Goal: Task Accomplishment & Management: Complete application form

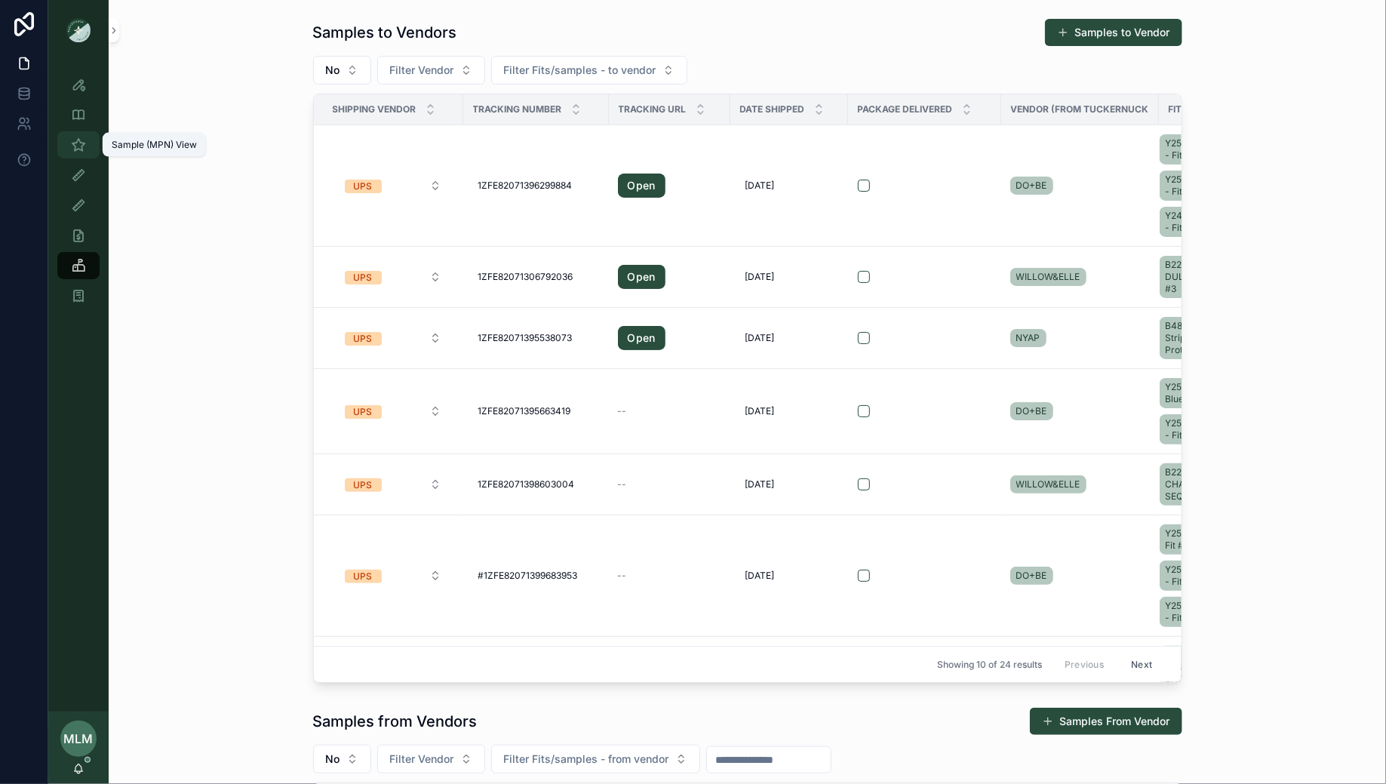
click at [77, 149] on icon "scrollable content" at bounding box center [78, 144] width 15 height 15
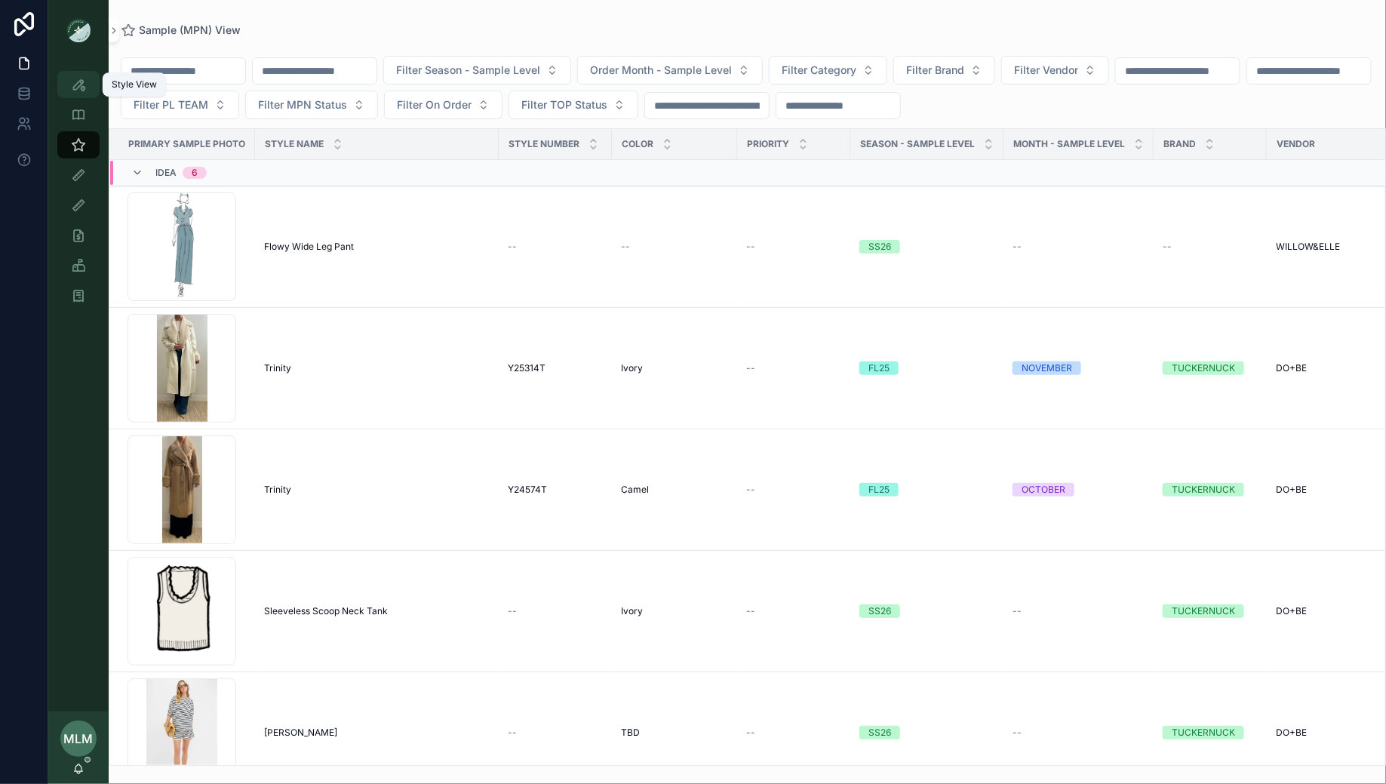
click at [77, 83] on icon "scrollable content" at bounding box center [78, 84] width 15 height 15
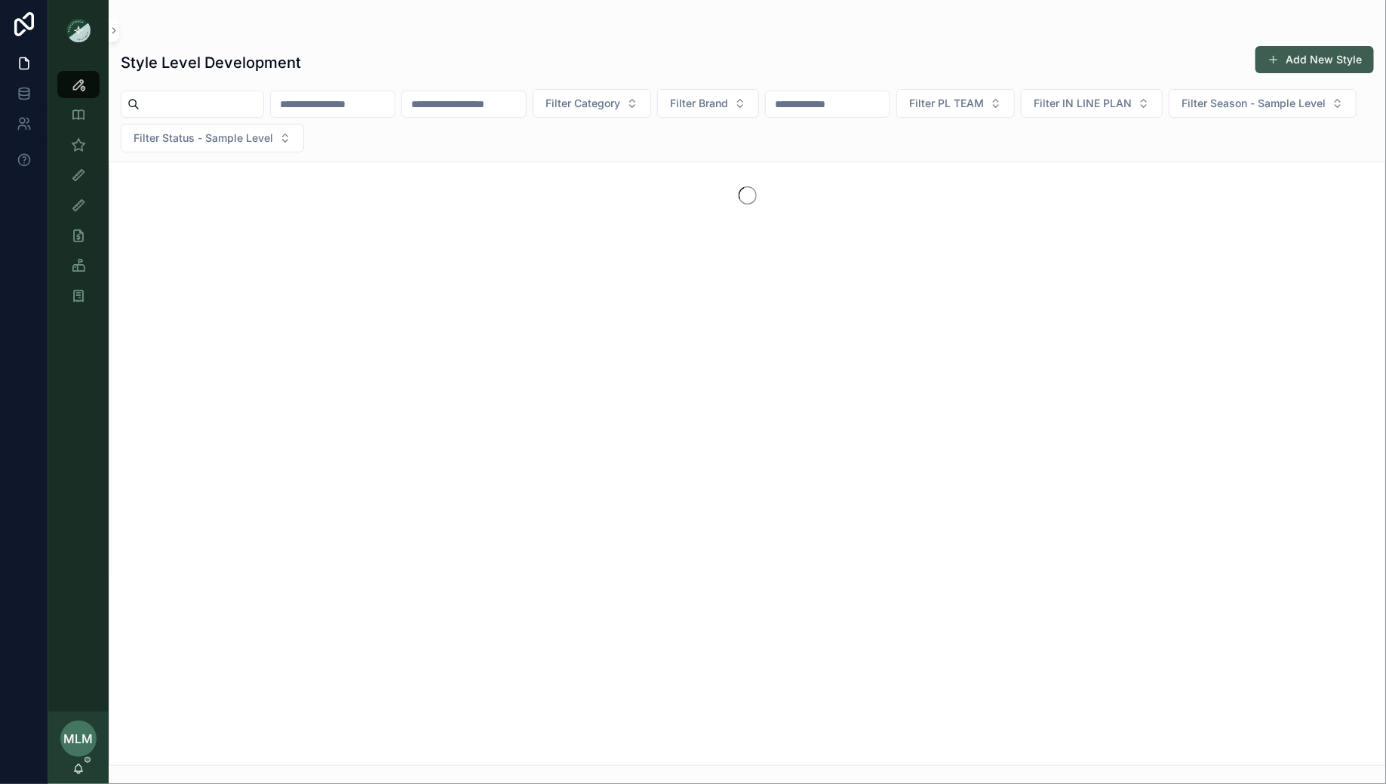
click at [1279, 55] on span "scrollable content" at bounding box center [1273, 60] width 12 height 12
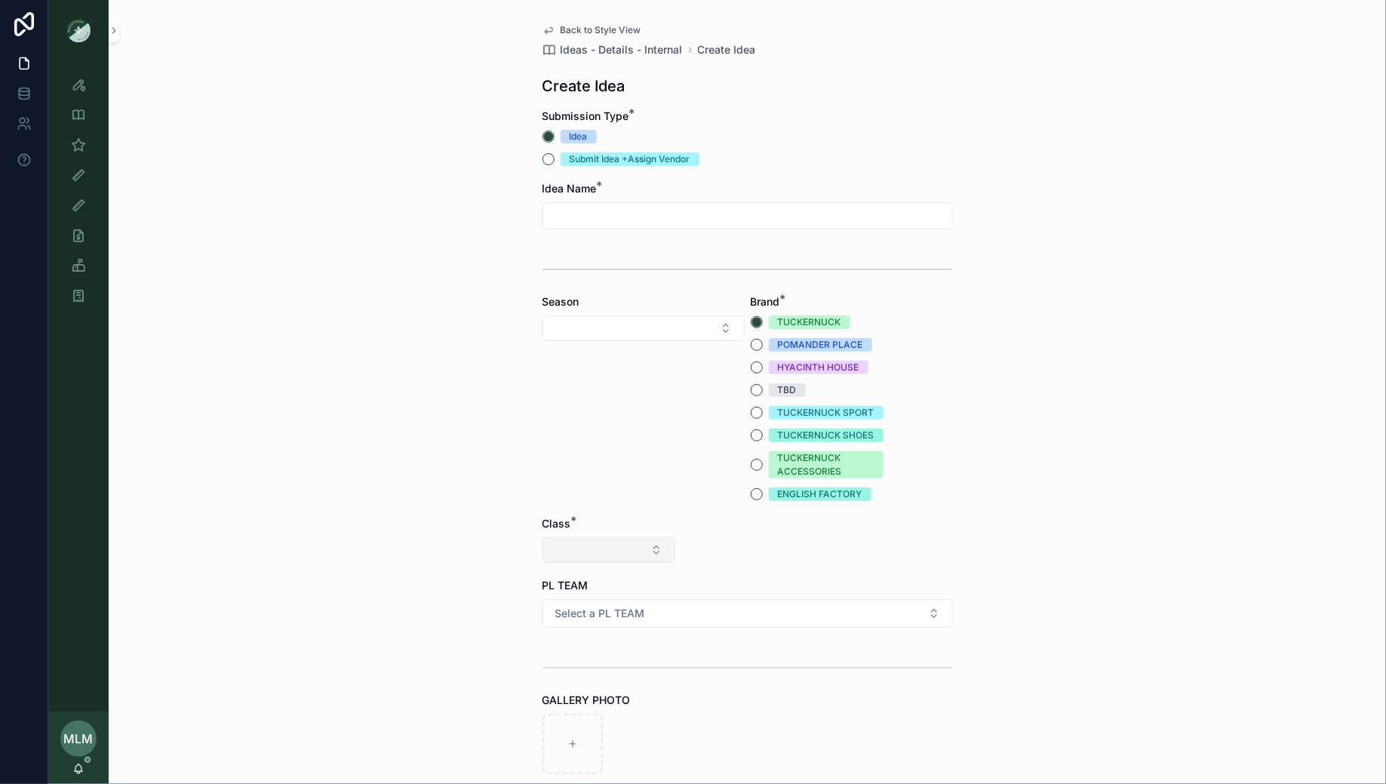
click at [615, 545] on button "Select Button" at bounding box center [608, 550] width 133 height 26
click at [572, 683] on div "Clothing" at bounding box center [608, 681] width 181 height 24
click at [742, 559] on button "Select Button" at bounding box center [747, 550] width 133 height 26
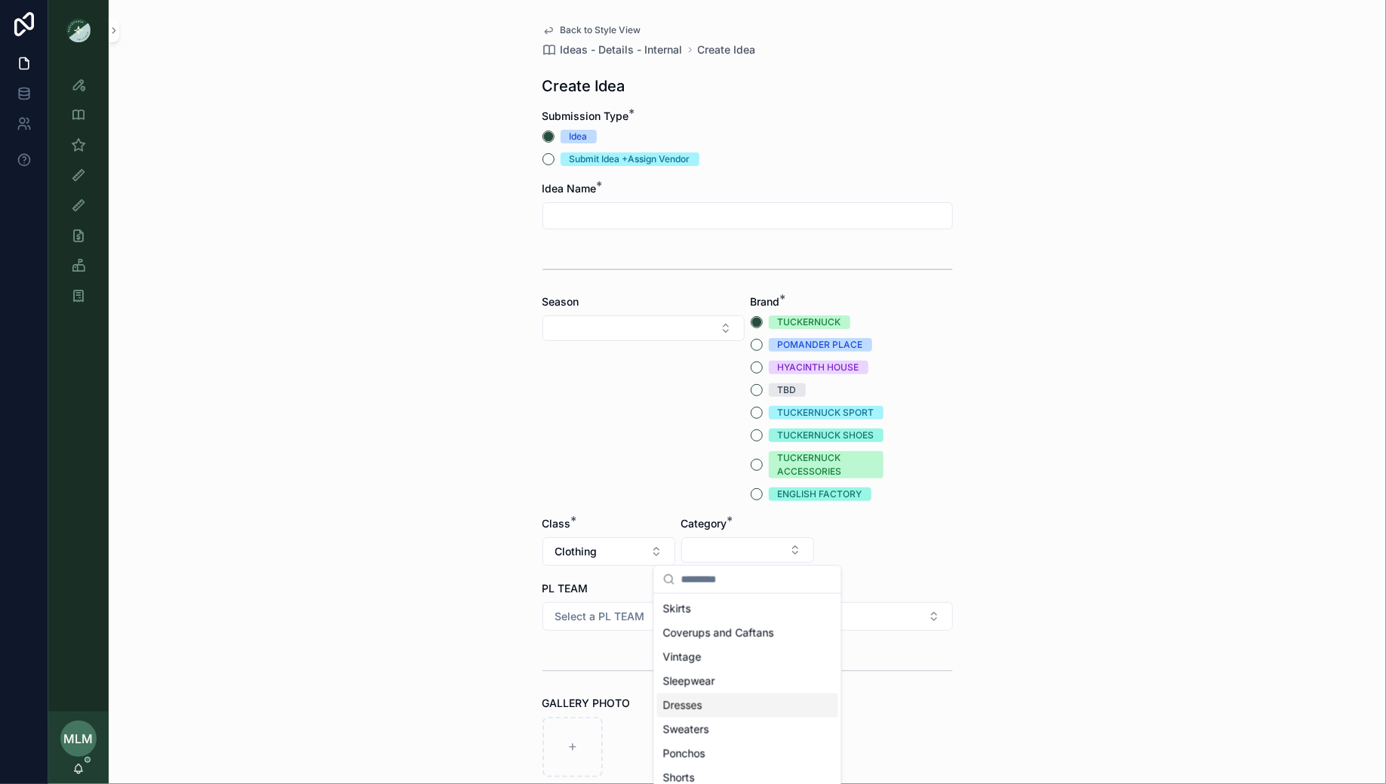
click at [708, 699] on div "Dresses" at bounding box center [747, 705] width 181 height 24
click at [892, 544] on button "Select Button" at bounding box center [886, 550] width 133 height 26
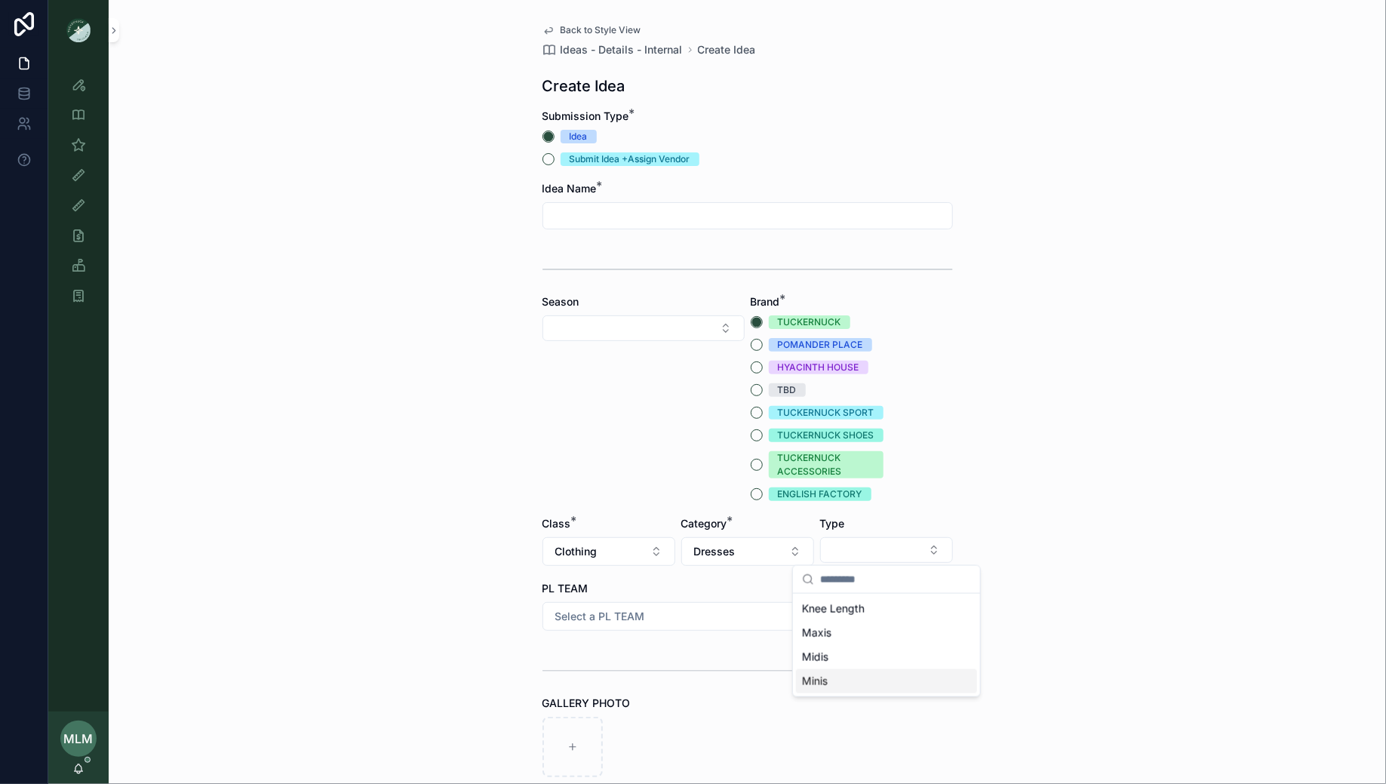
click at [833, 673] on div "Minis" at bounding box center [886, 681] width 181 height 24
click at [447, 620] on div "Back to Style View Ideas - Details - Internal Create Idea Create Idea Submissio…" at bounding box center [747, 392] width 1277 height 784
click at [637, 219] on input "scrollable content" at bounding box center [747, 215] width 409 height 21
type input "**********"
click at [376, 348] on div "**********" at bounding box center [747, 392] width 1277 height 784
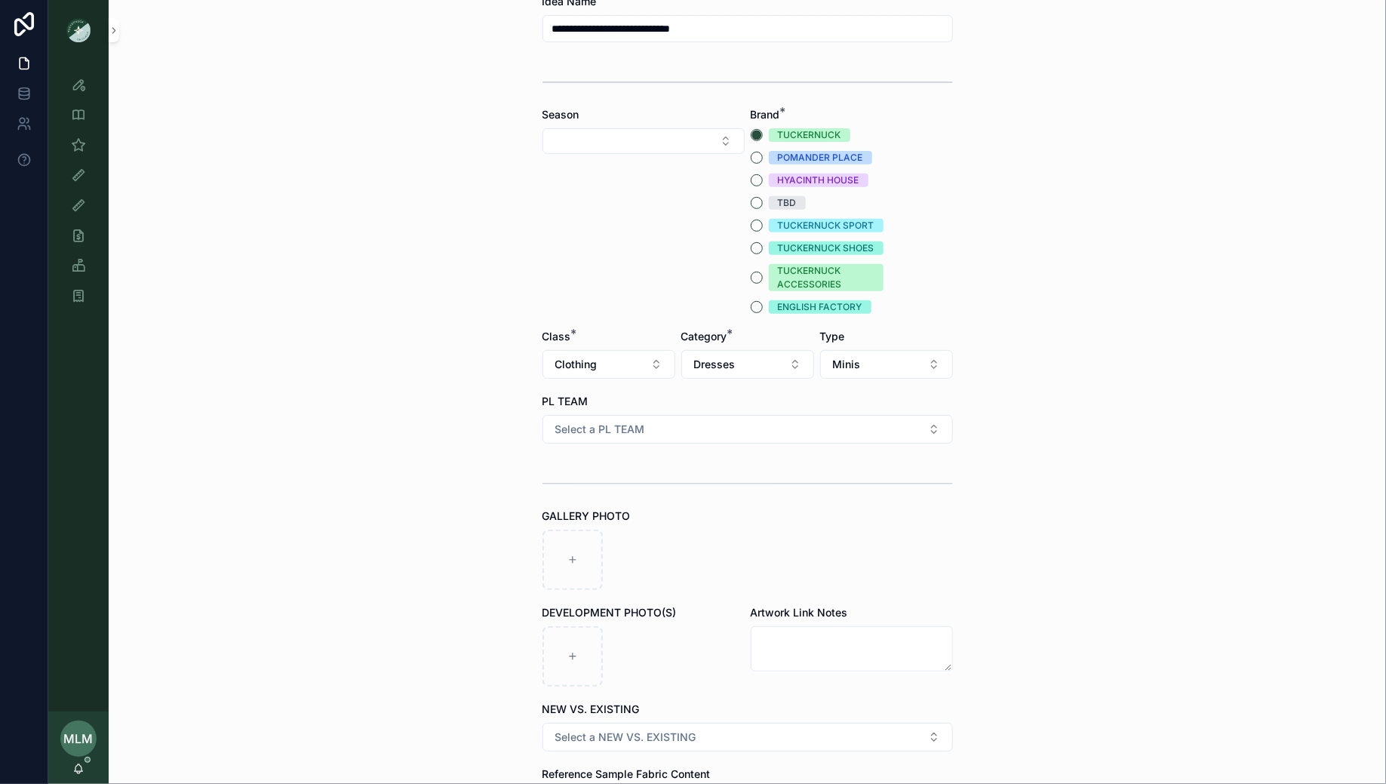
scroll to position [189, 0]
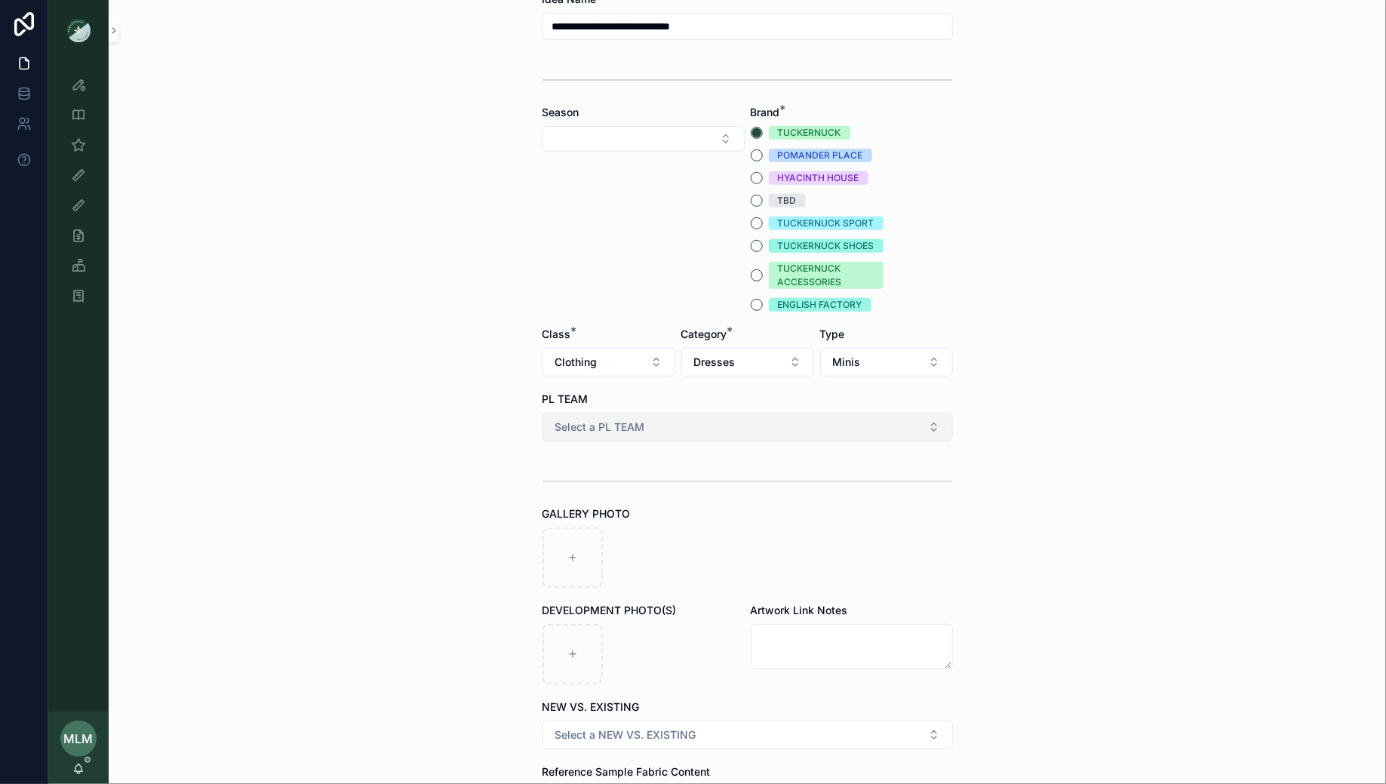
click at [573, 423] on span "Select a PL TEAM" at bounding box center [600, 426] width 90 height 15
click at [585, 487] on div "DC" at bounding box center [747, 486] width 403 height 23
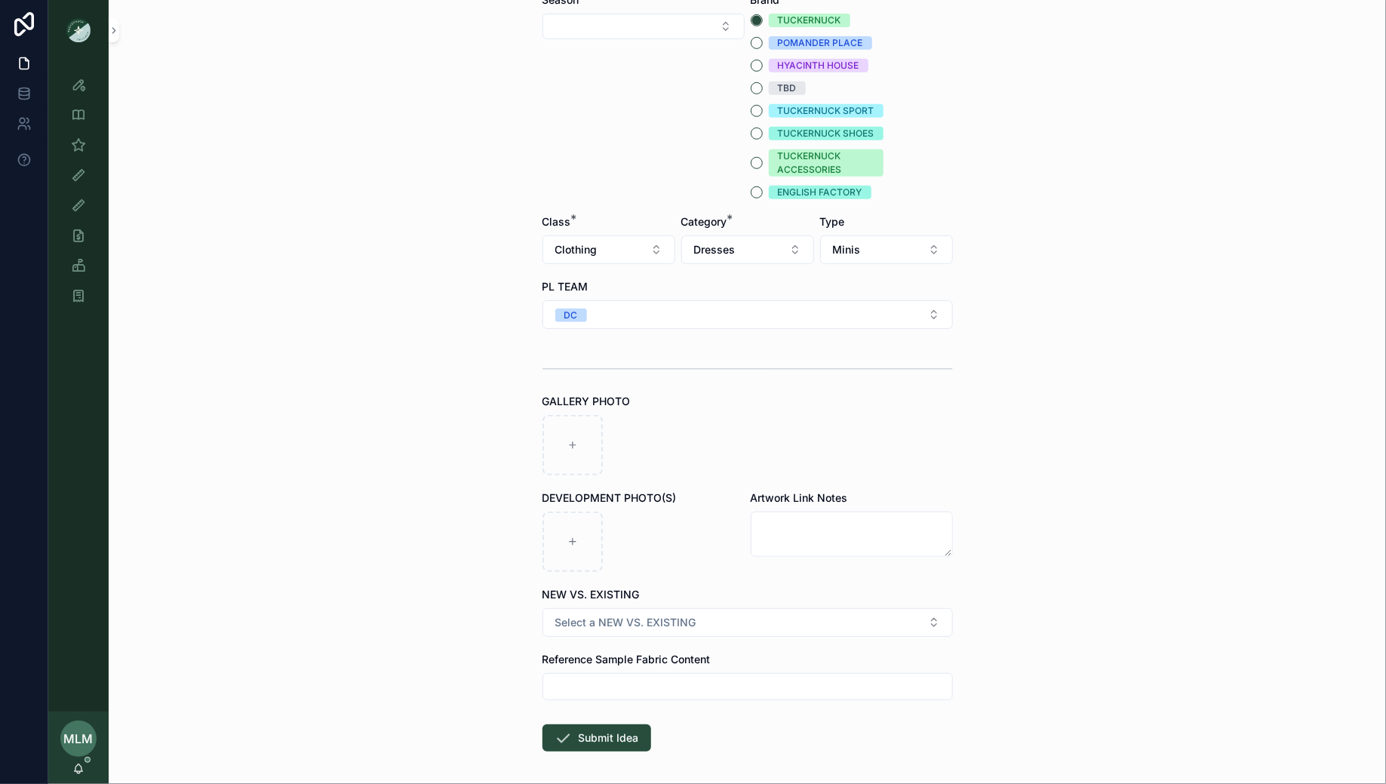
scroll to position [296, 0]
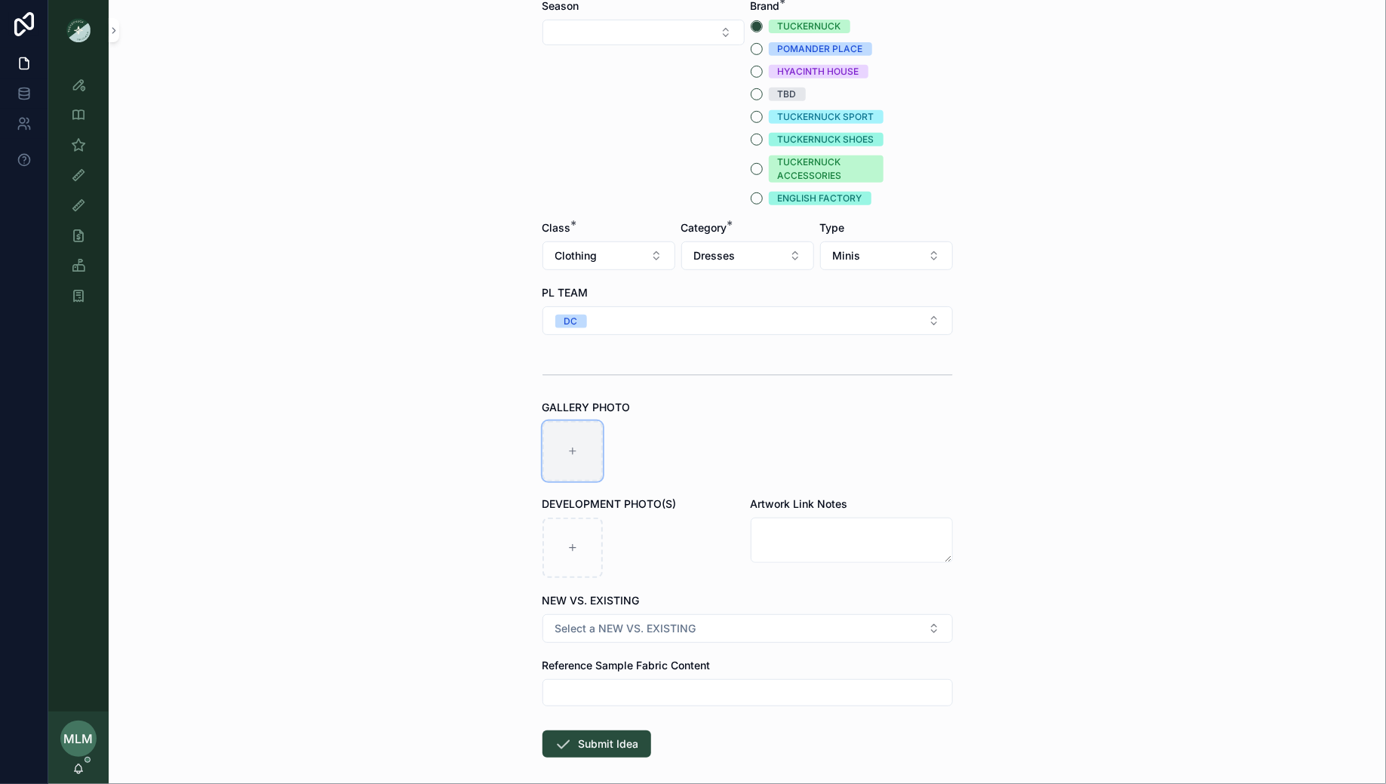
click at [571, 440] on div "scrollable content" at bounding box center [572, 451] width 60 height 60
type input "**********"
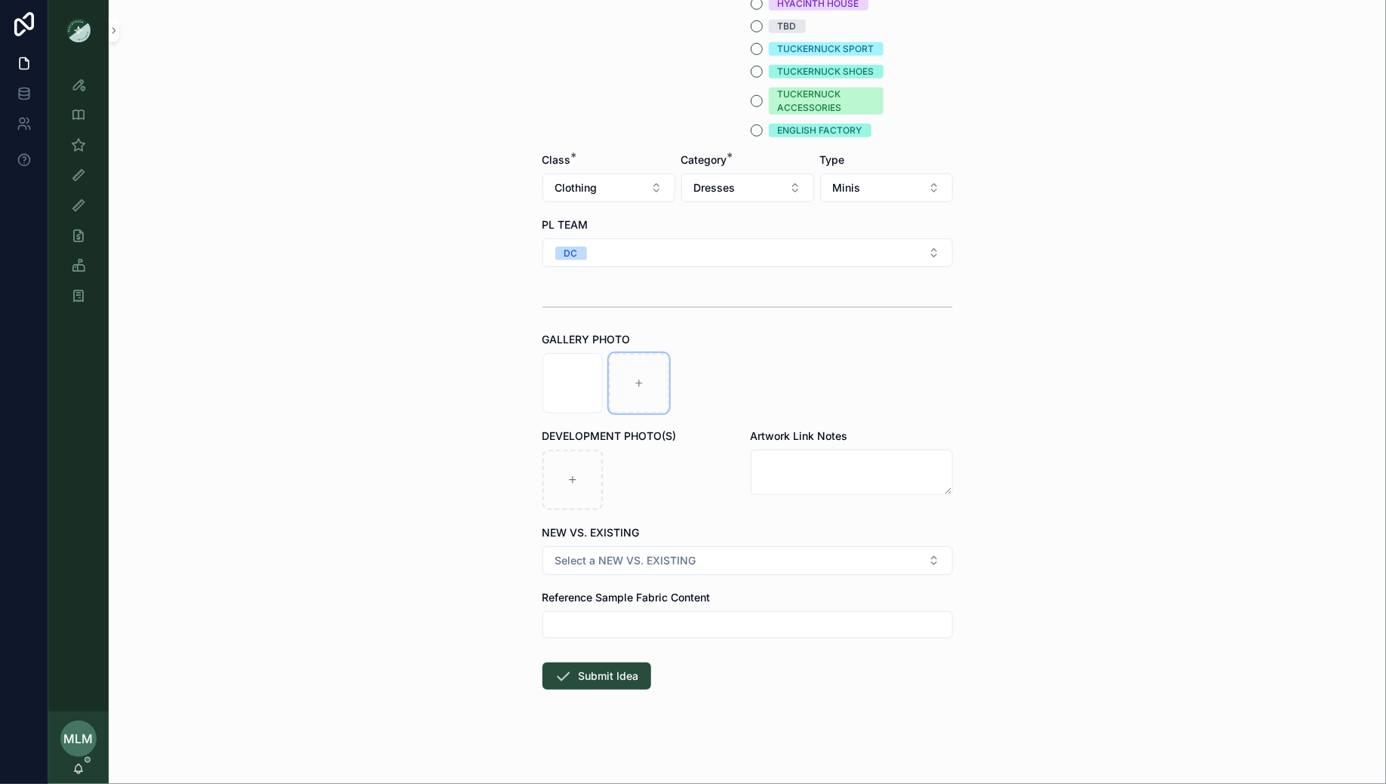
scroll to position [363, 0]
click at [689, 554] on span "Select a NEW VS. EXISTING" at bounding box center [625, 561] width 141 height 15
click at [650, 616] on div "NEW DEVELOPMENT" at bounding box center [606, 620] width 91 height 14
click at [605, 677] on button "Submit Idea" at bounding box center [596, 676] width 109 height 27
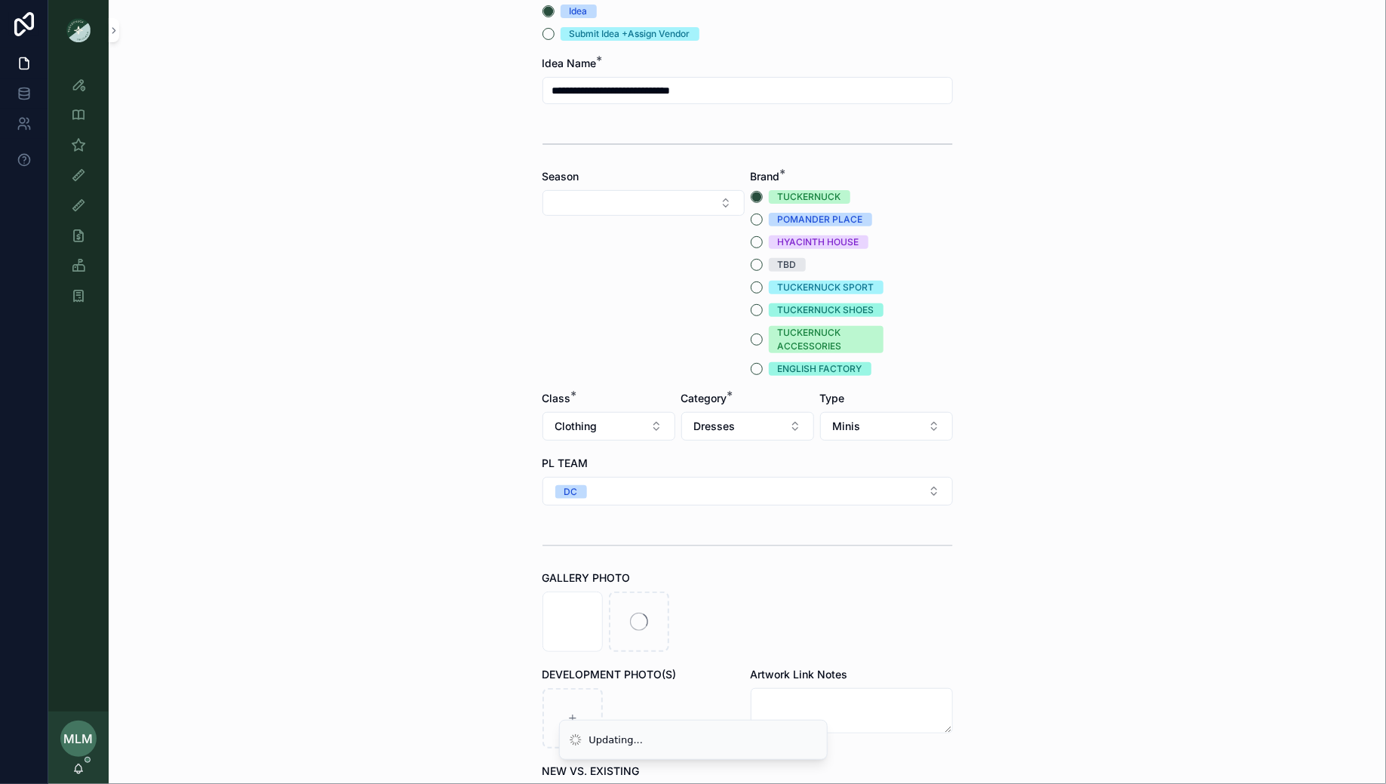
scroll to position [127, 0]
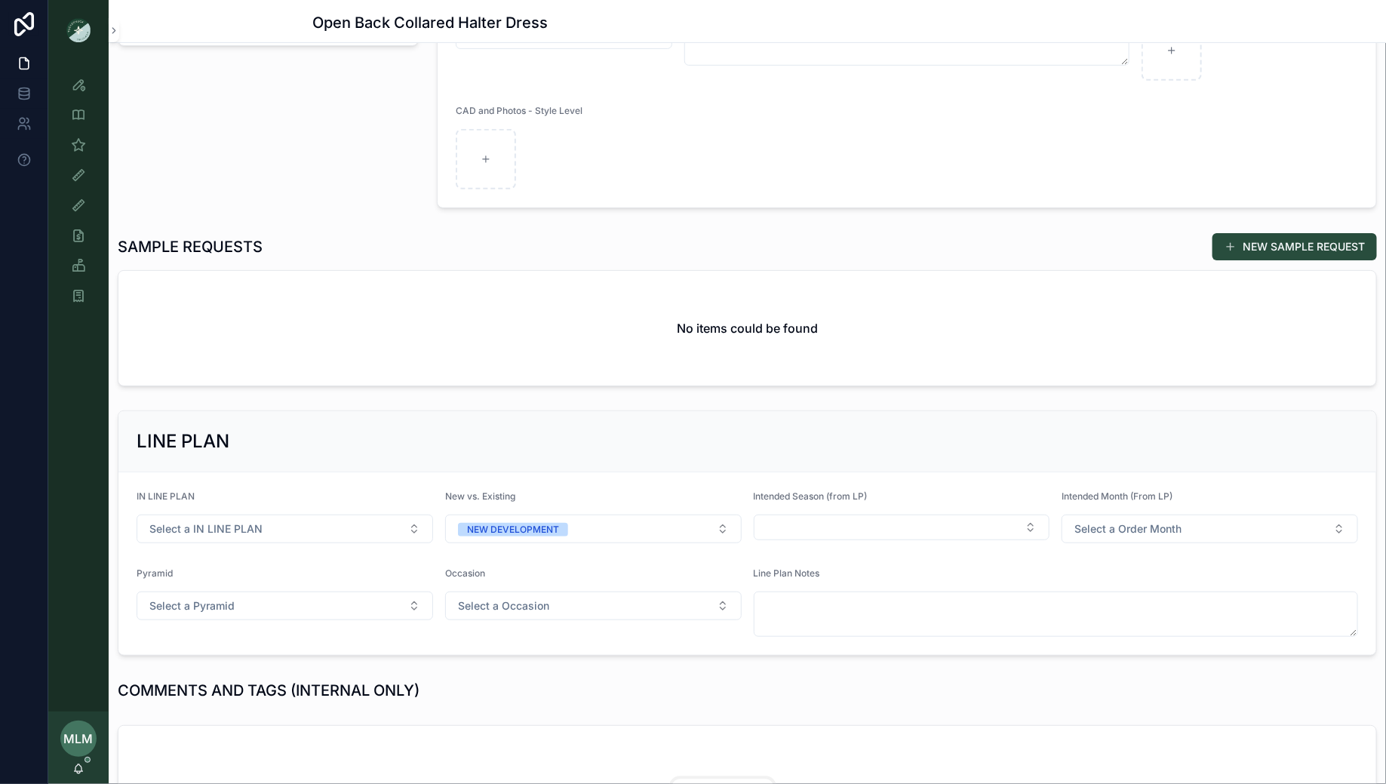
scroll to position [322, 0]
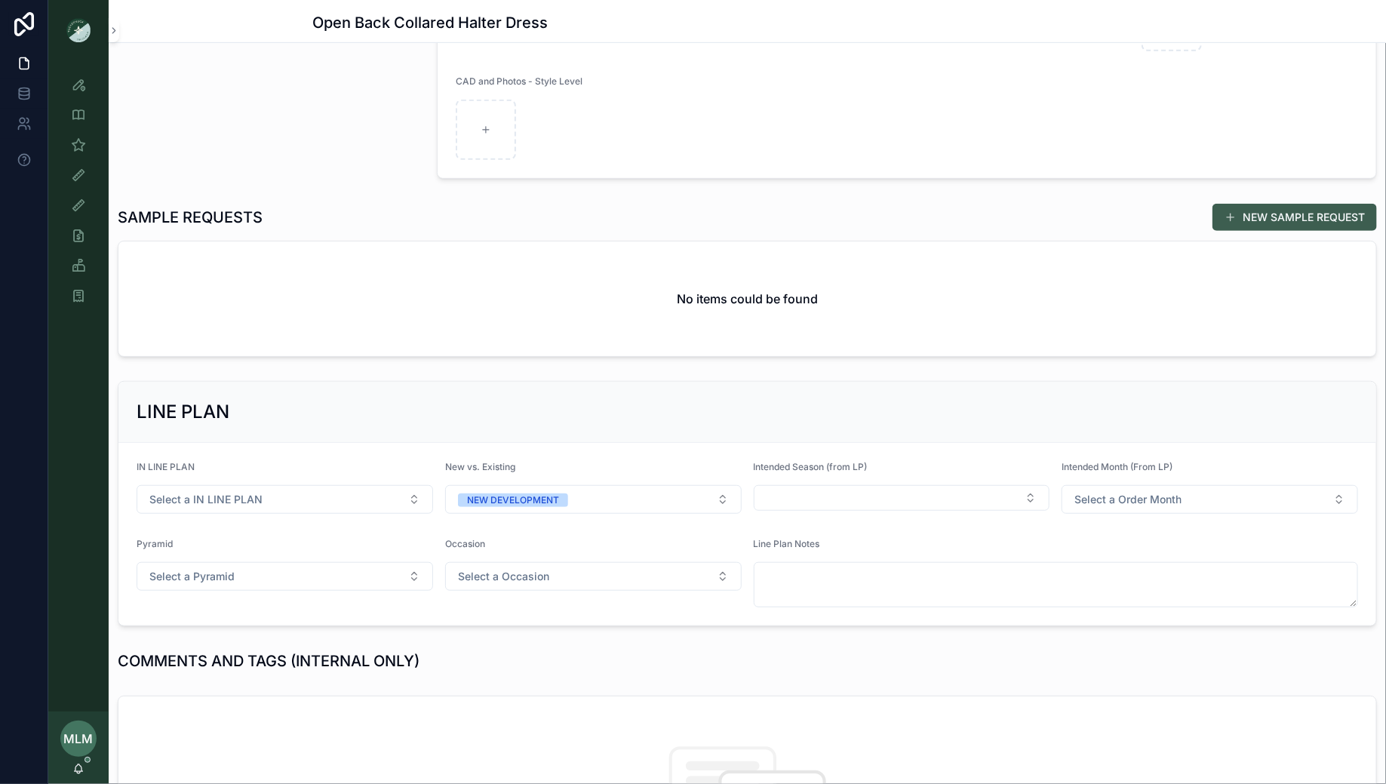
click at [1255, 210] on button "NEW SAMPLE REQUEST" at bounding box center [1294, 217] width 164 height 27
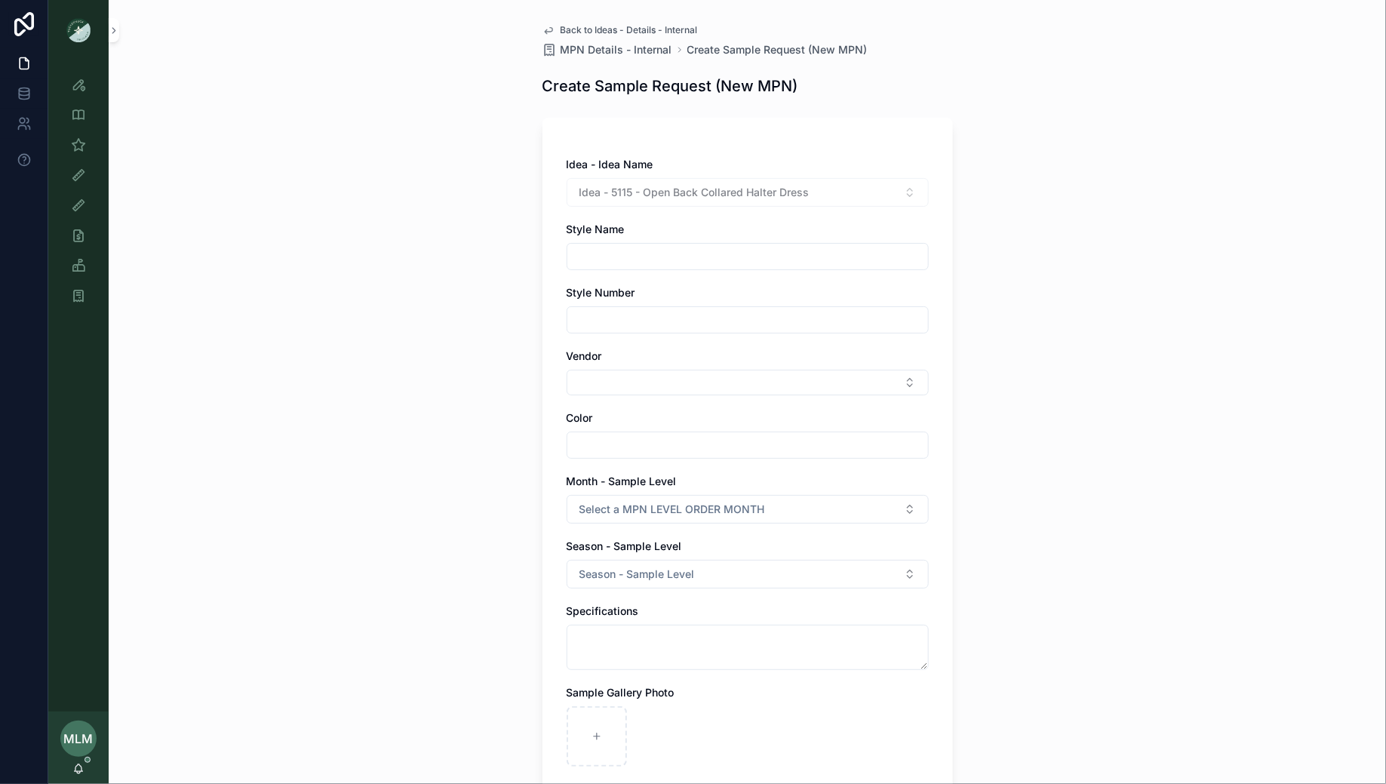
click at [717, 253] on input "scrollable content" at bounding box center [747, 256] width 361 height 21
type input "**********"
click at [616, 309] on input "scrollable content" at bounding box center [747, 319] width 361 height 21
paste input "*******"
type input "*******"
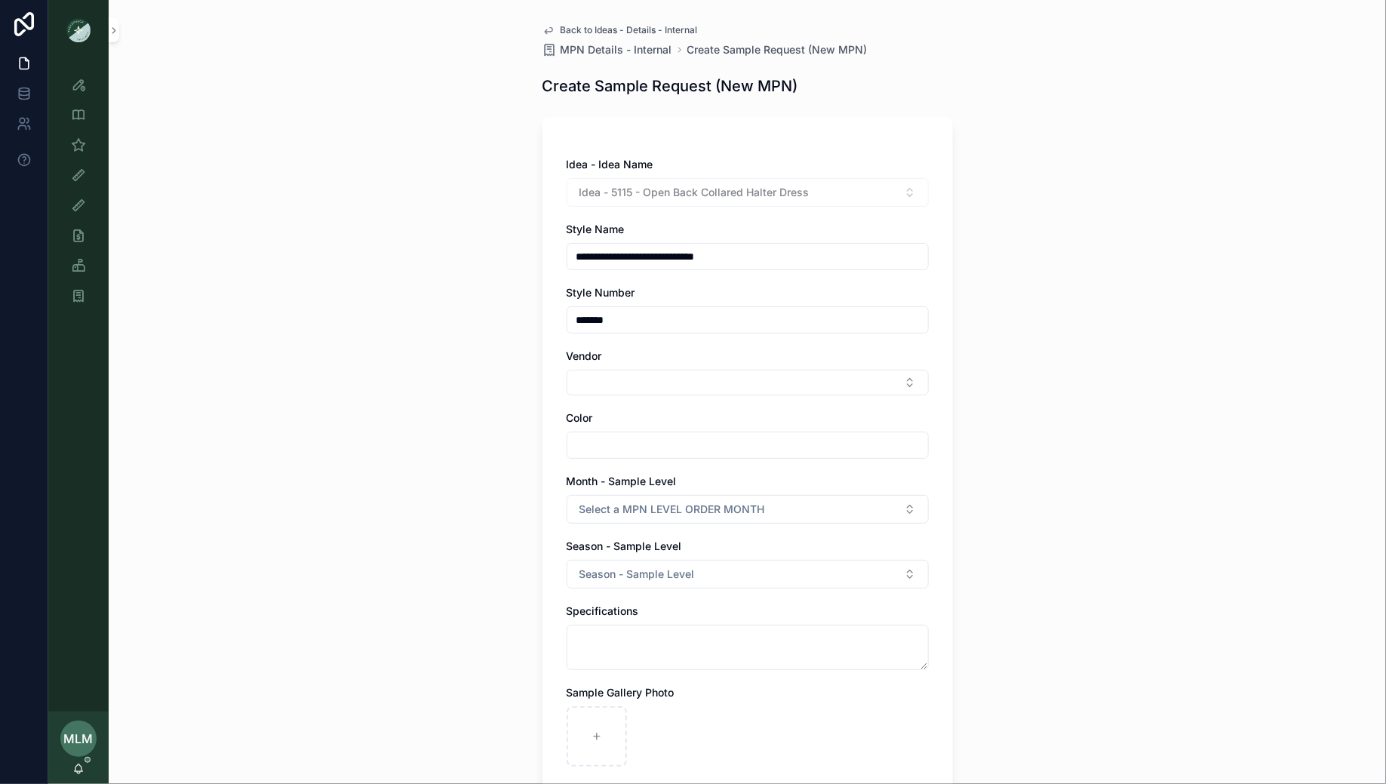
click at [600, 367] on div "Vendor" at bounding box center [748, 372] width 362 height 47
click at [582, 387] on button "Select Button" at bounding box center [748, 383] width 362 height 26
type input "**"
click at [624, 468] on div "DO+BE" at bounding box center [747, 465] width 355 height 24
click at [617, 453] on input "scrollable content" at bounding box center [747, 448] width 361 height 21
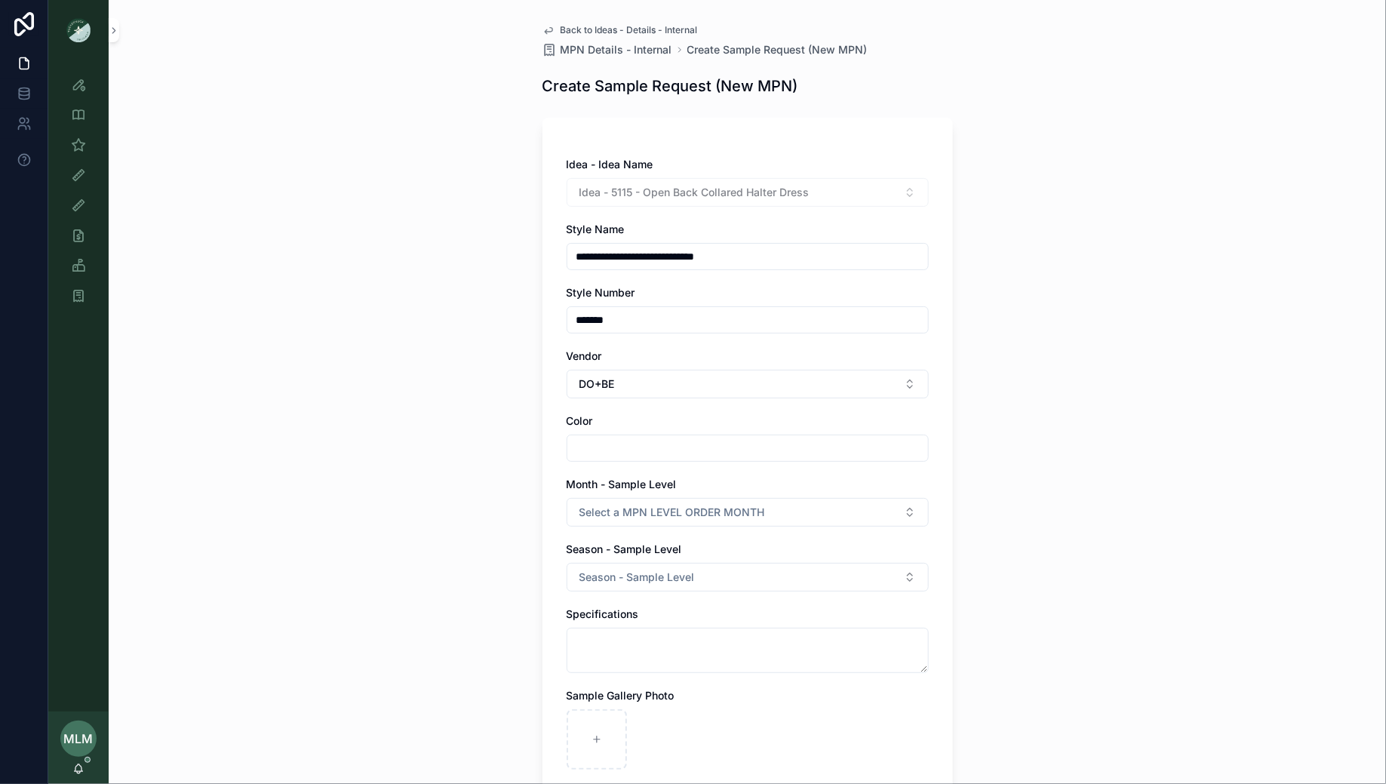
type input "*****"
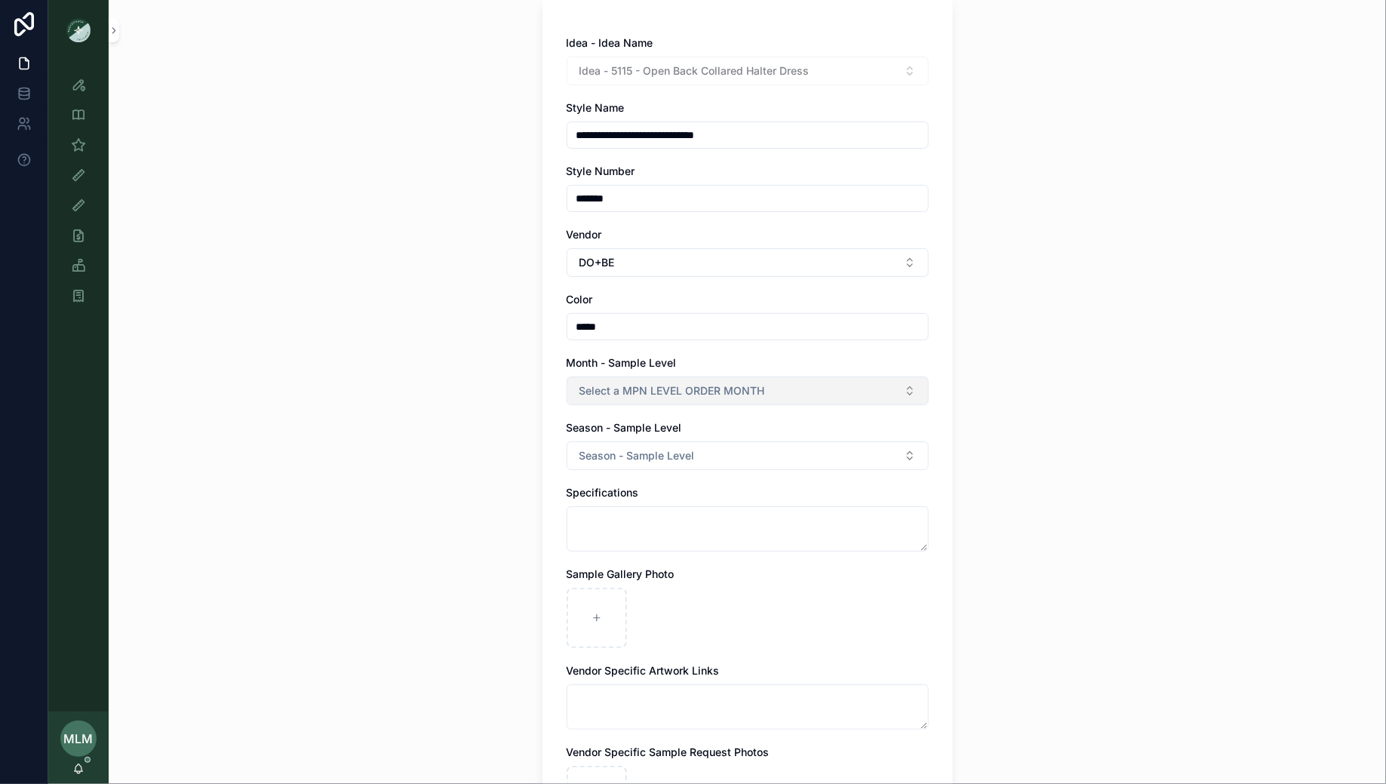
scroll to position [137, 0]
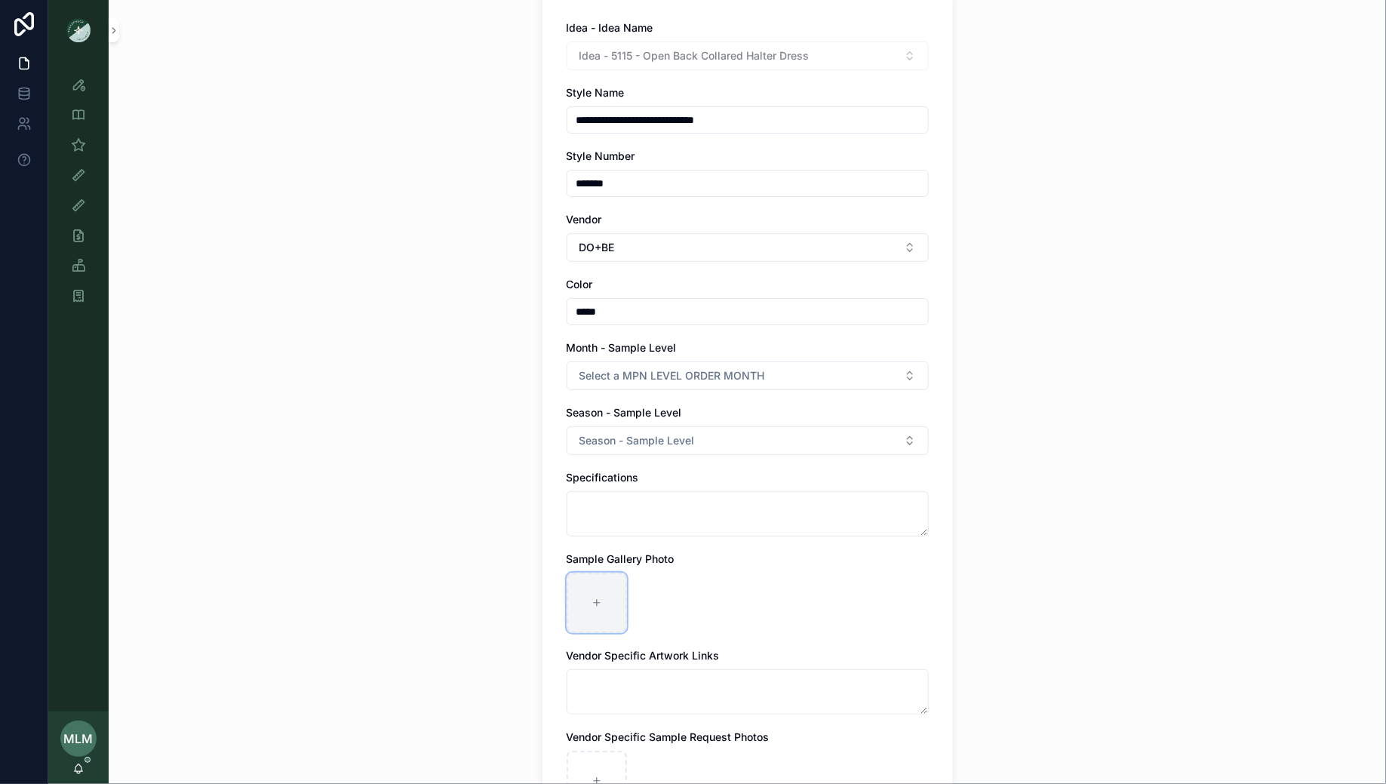
click at [603, 580] on div "scrollable content" at bounding box center [597, 603] width 60 height 60
type input "**********"
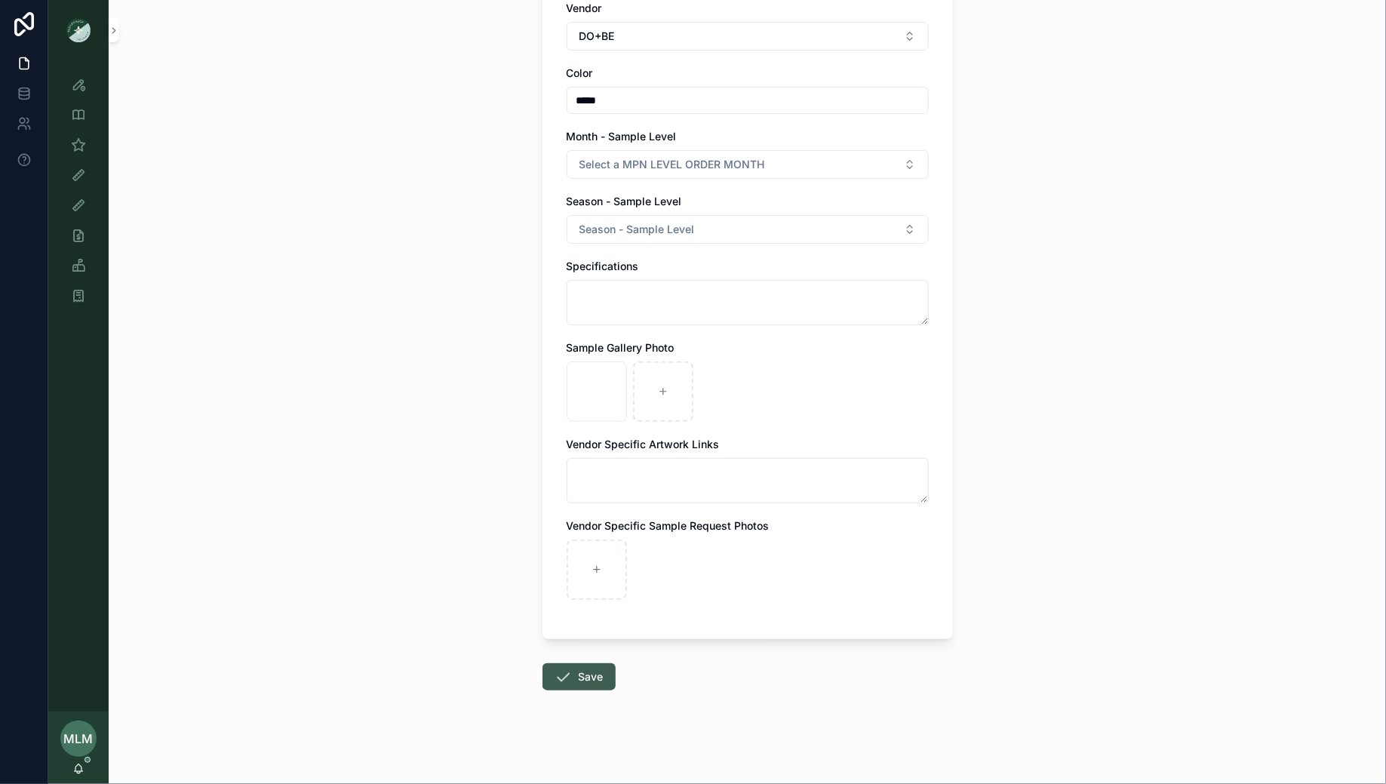
click at [594, 677] on button "Save" at bounding box center [578, 676] width 73 height 27
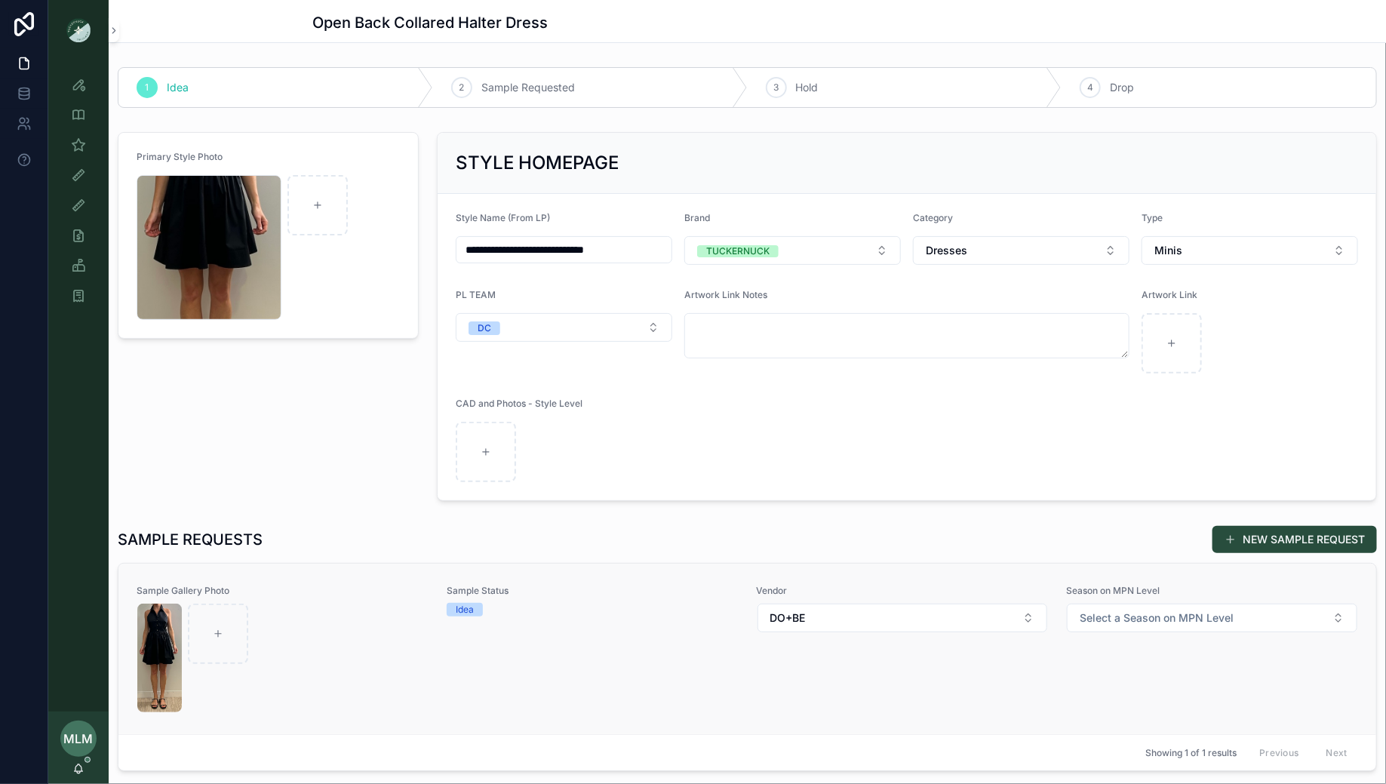
click at [330, 612] on div "scrollable content" at bounding box center [282, 658] width 290 height 109
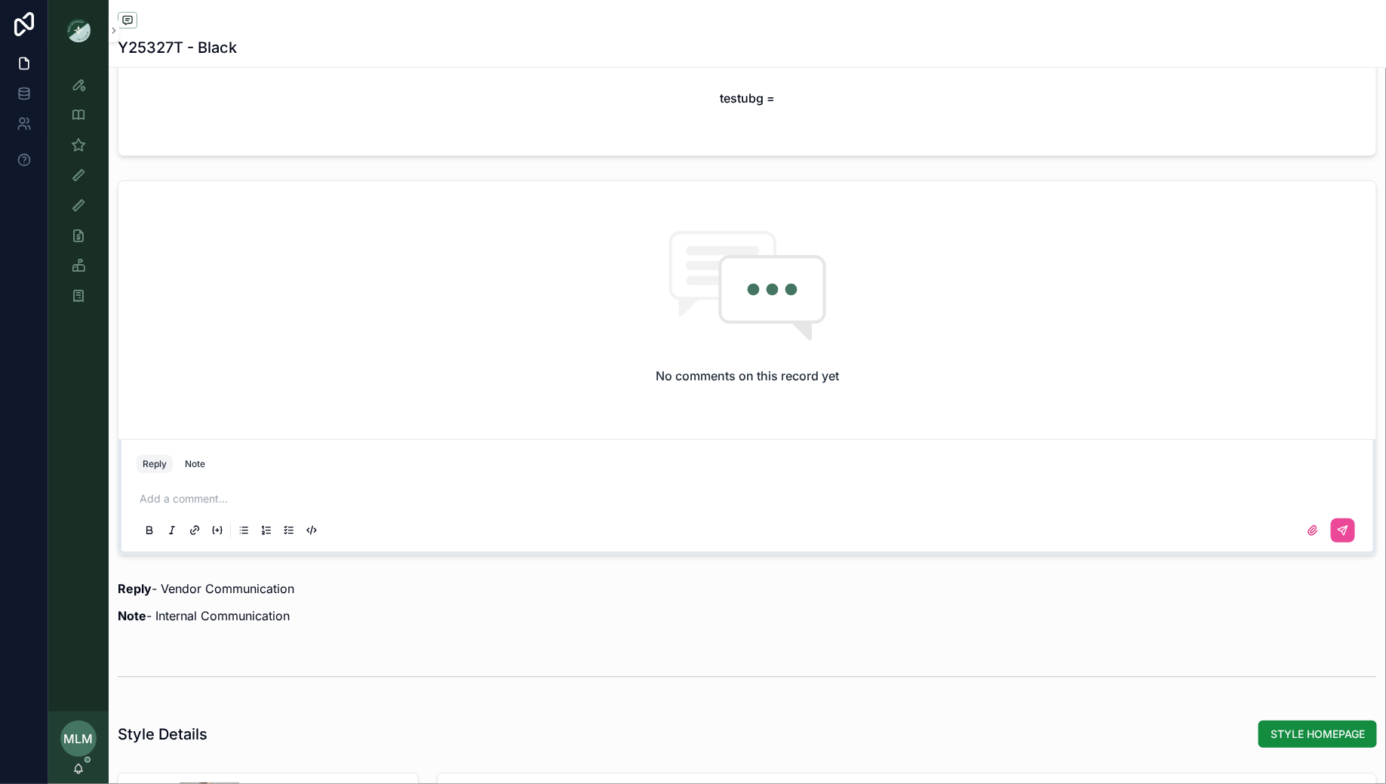
scroll to position [658, 0]
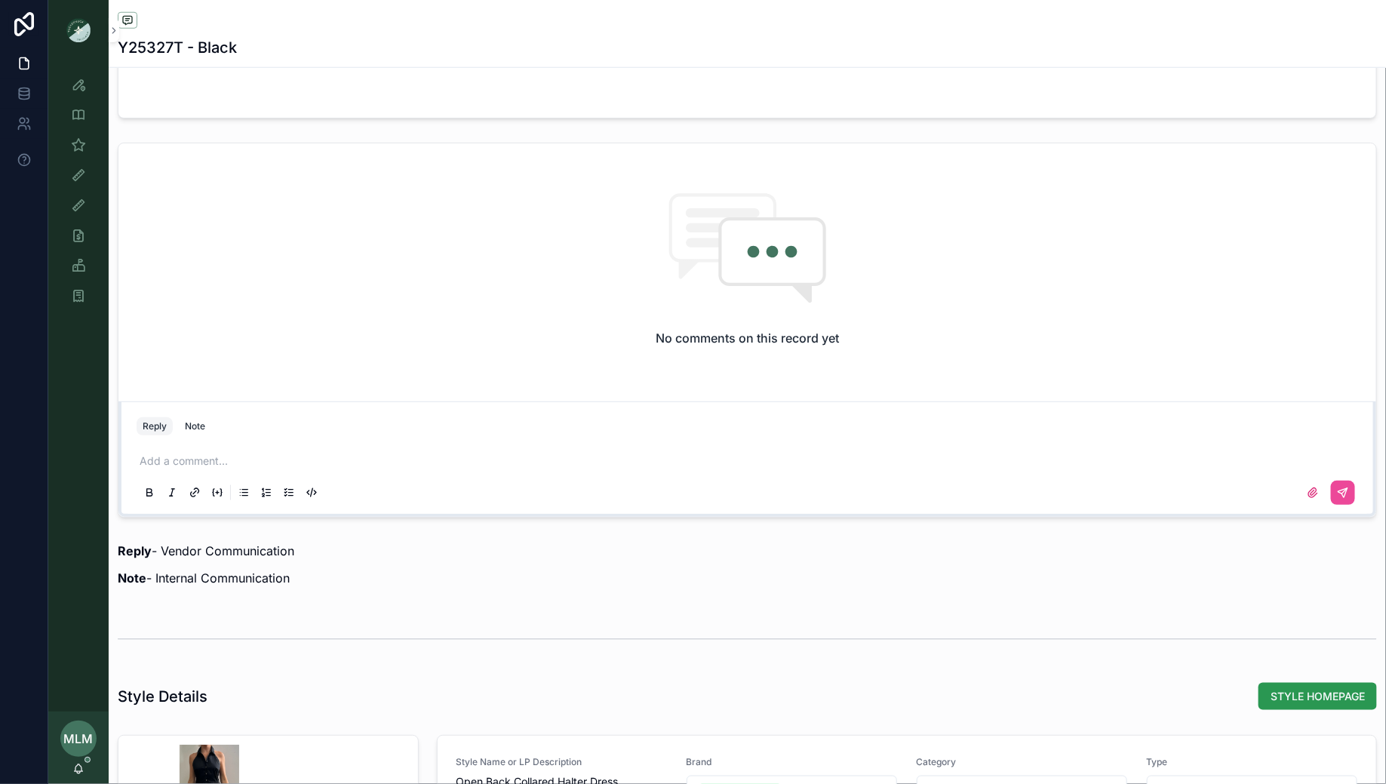
click at [1282, 689] on span "STYLE HOMEPAGE" at bounding box center [1317, 696] width 94 height 15
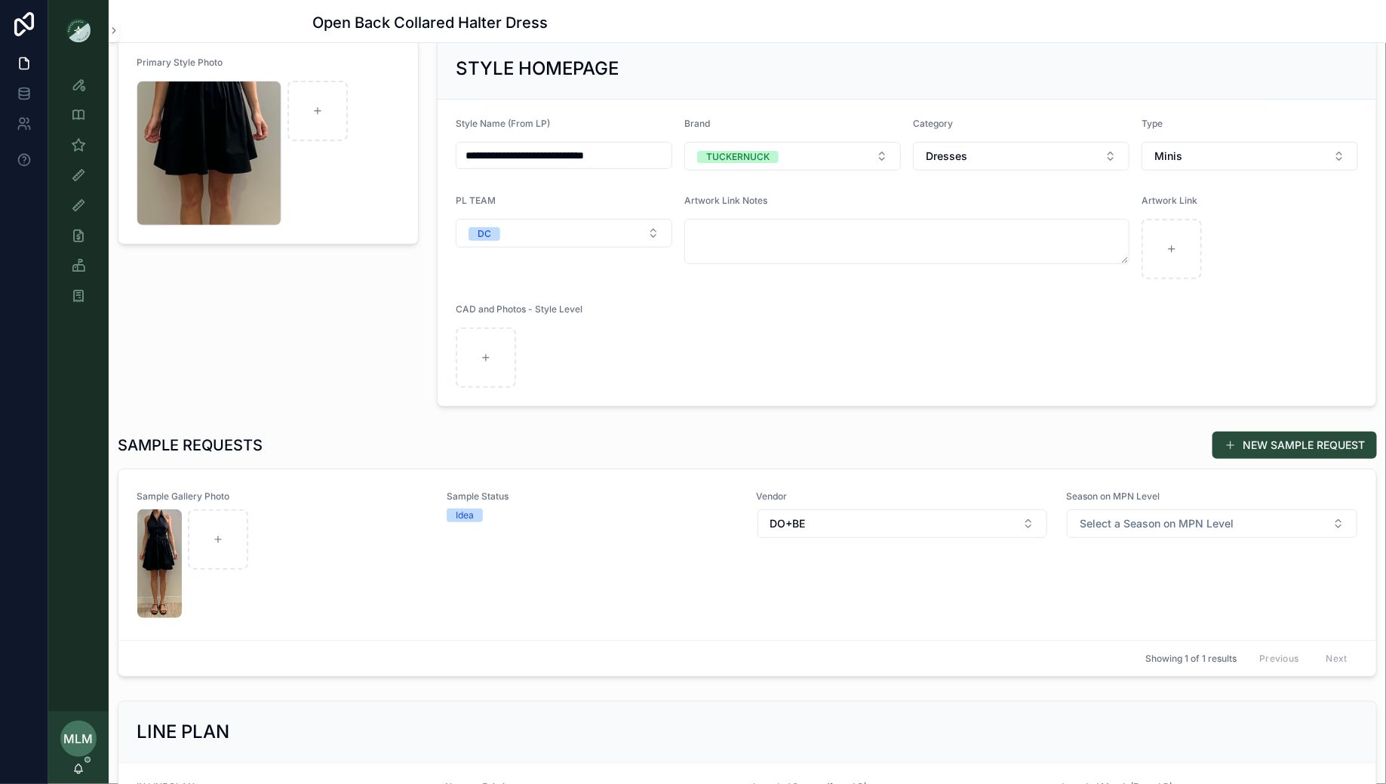
scroll to position [28, 0]
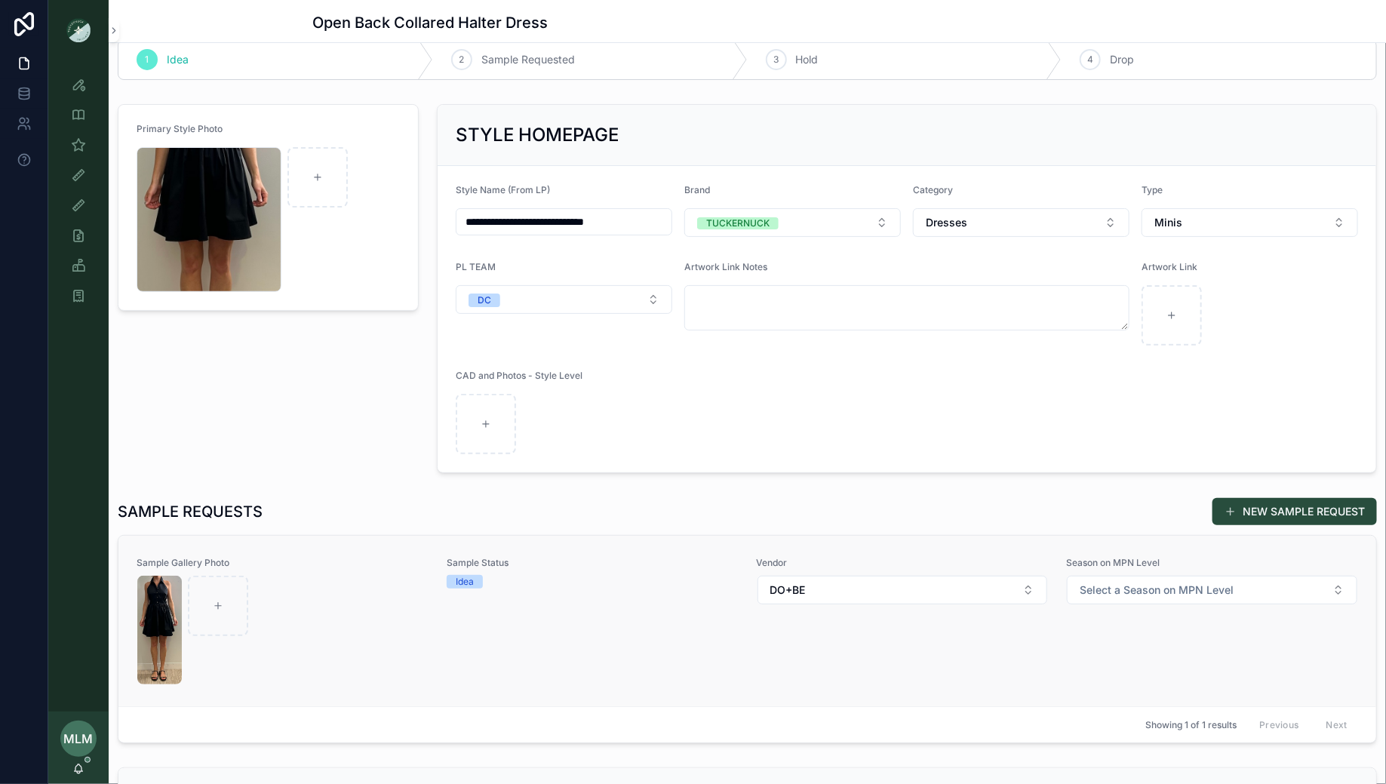
click at [594, 596] on div "Sample Status Idea" at bounding box center [593, 621] width 292 height 128
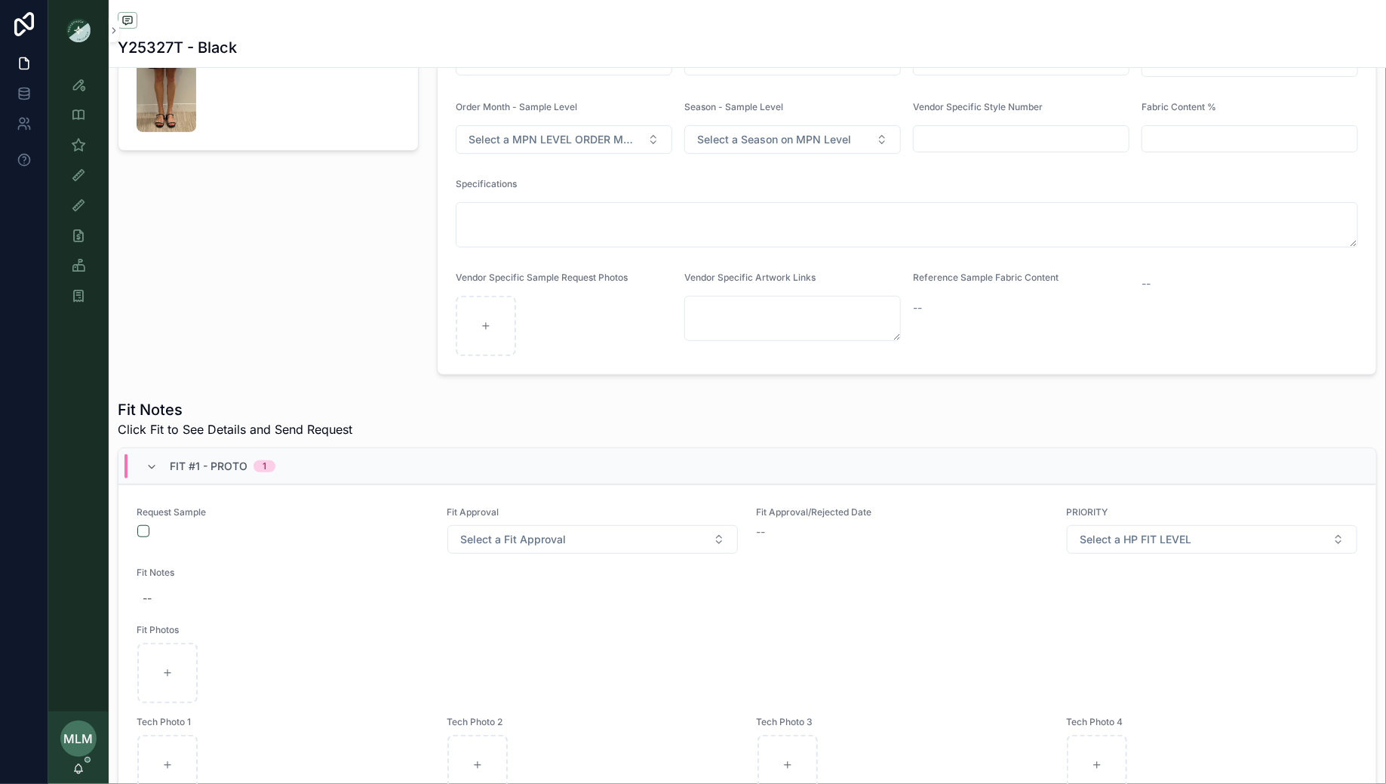
scroll to position [227, 0]
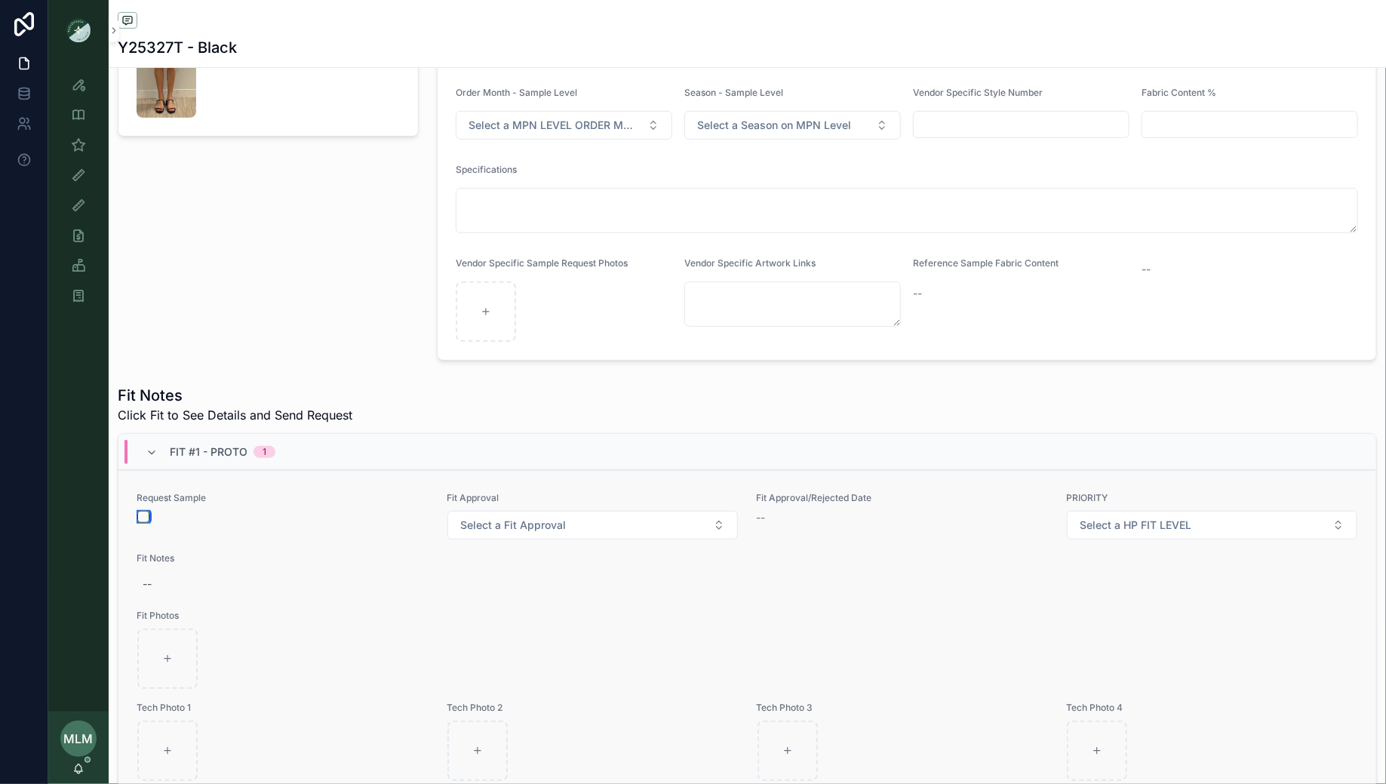
click at [143, 514] on button "scrollable content" at bounding box center [143, 517] width 12 height 12
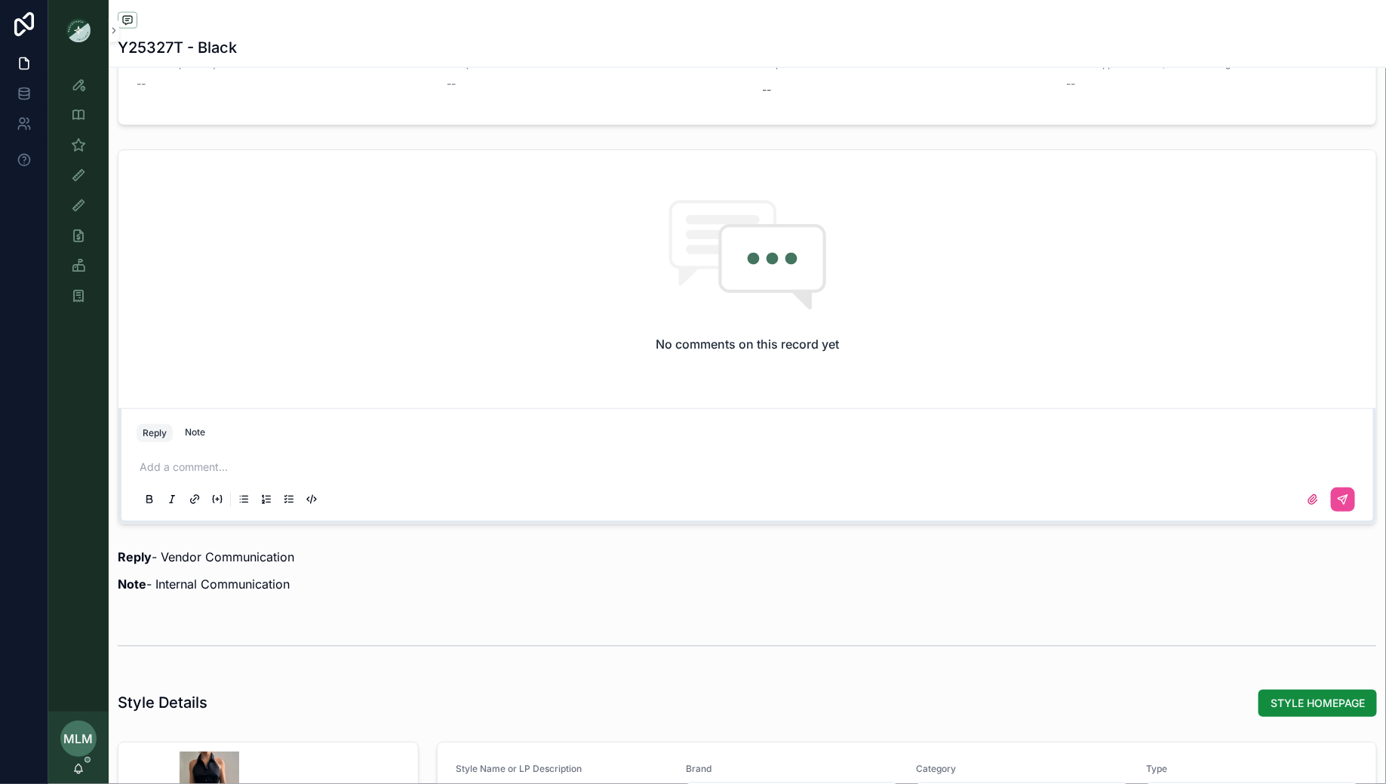
scroll to position [1083, 0]
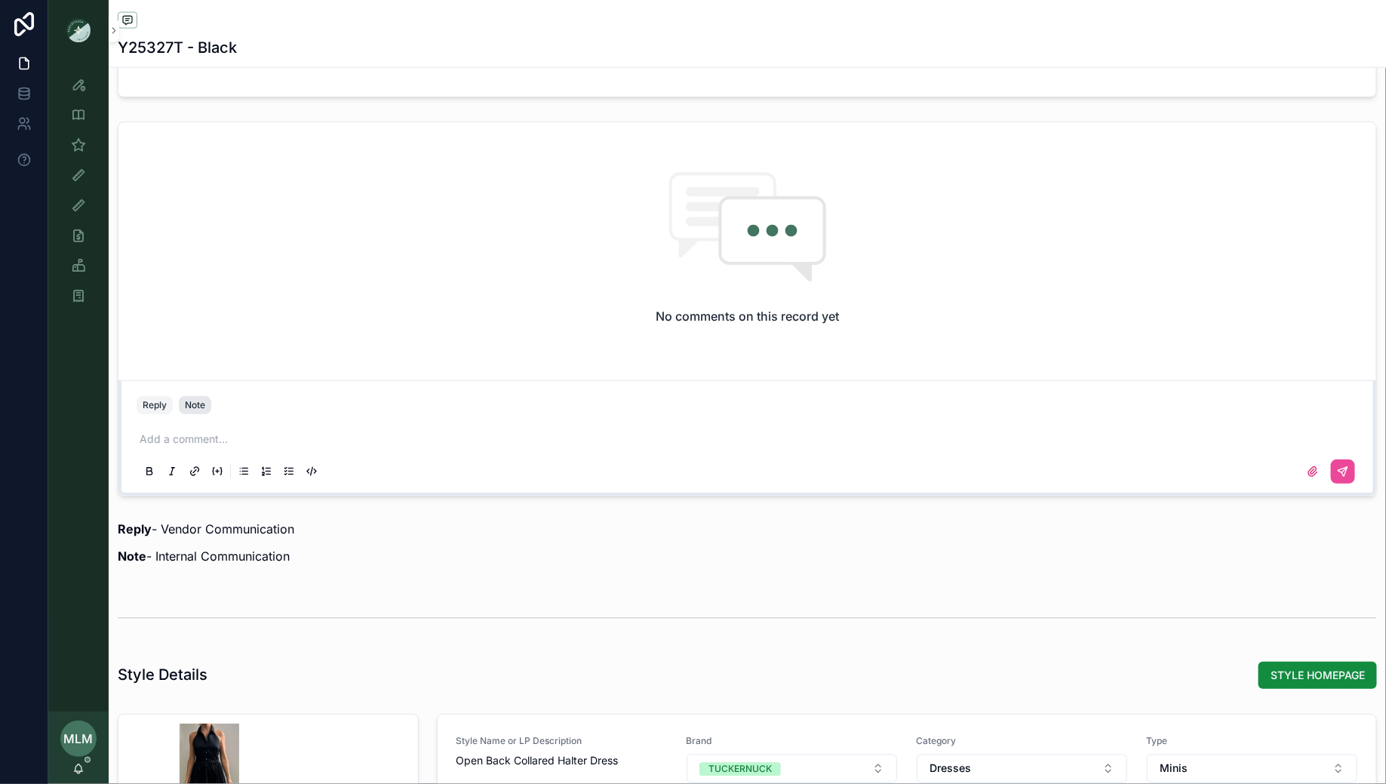
click at [194, 401] on div "Note" at bounding box center [195, 405] width 20 height 12
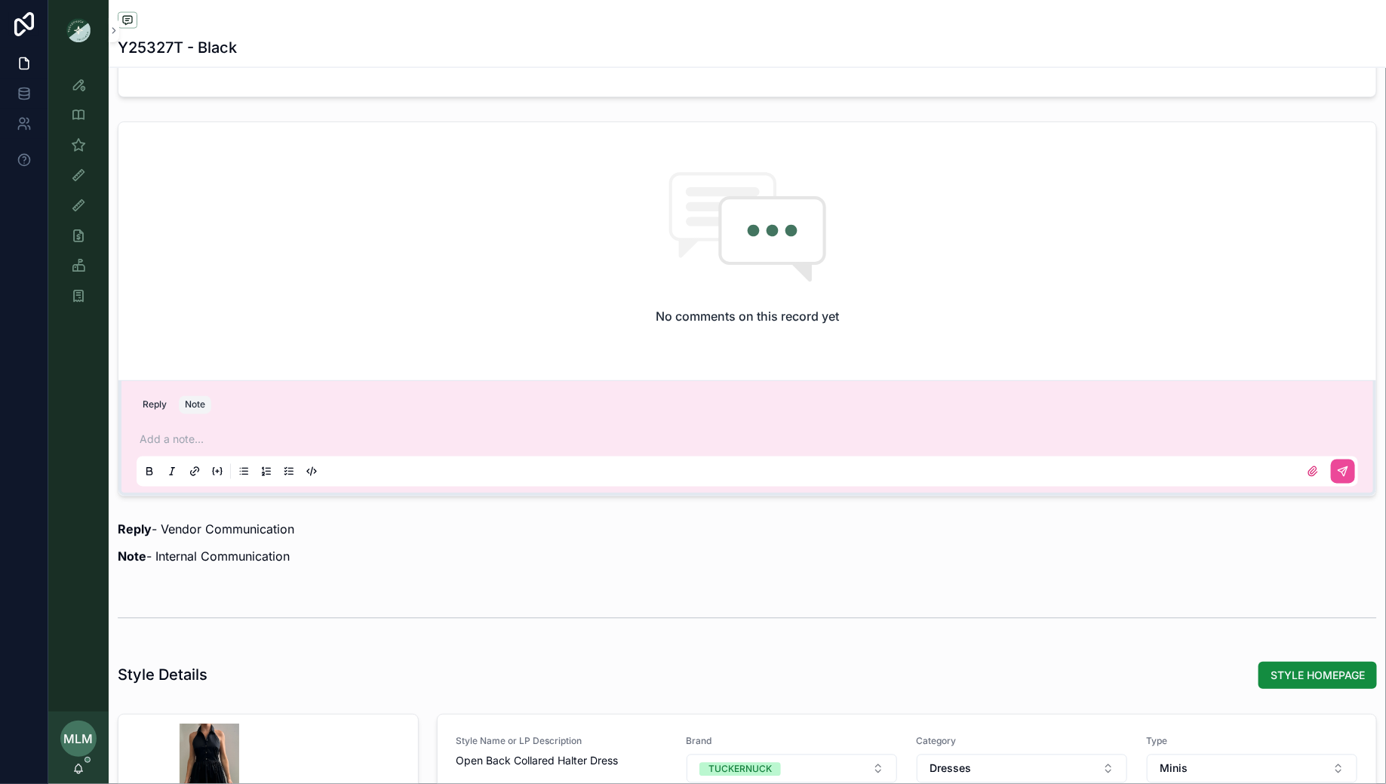
click at [186, 438] on p "scrollable content" at bounding box center [750, 439] width 1221 height 15
click at [1350, 464] on button "scrollable content" at bounding box center [1343, 471] width 24 height 24
